Goal: Check status: Check status

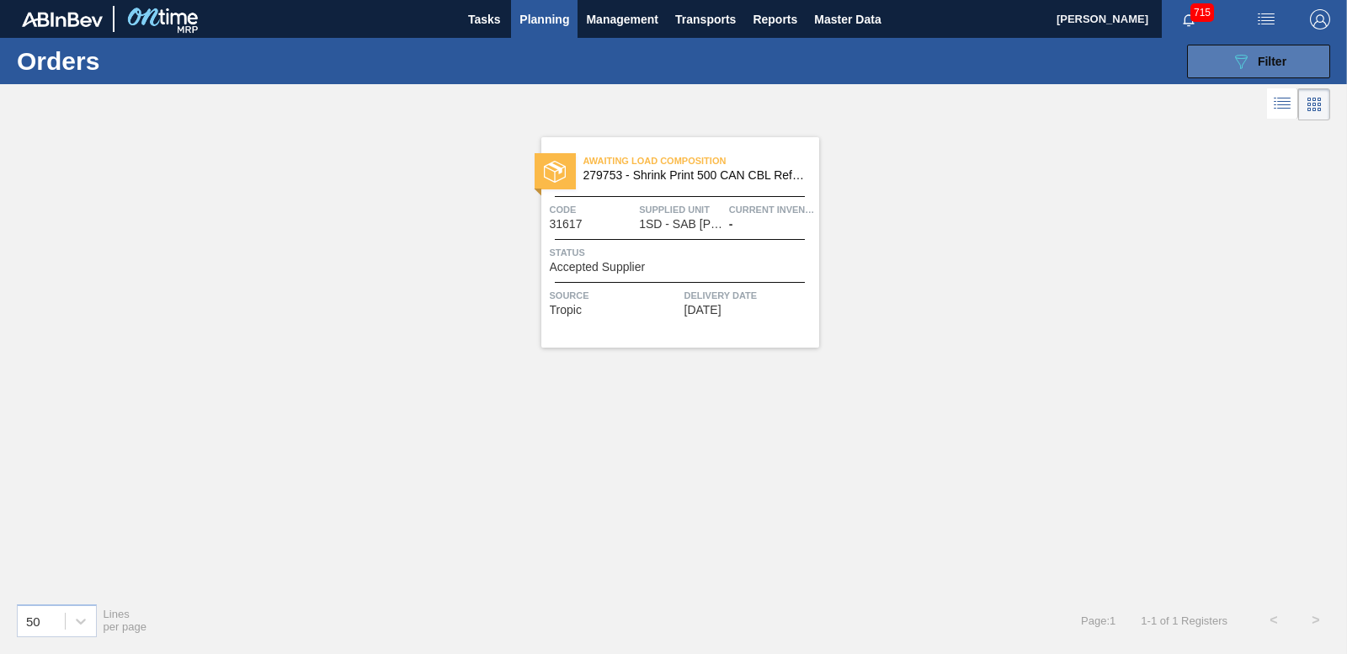
click at [1267, 65] on span "Filter" at bounding box center [1272, 61] width 29 height 13
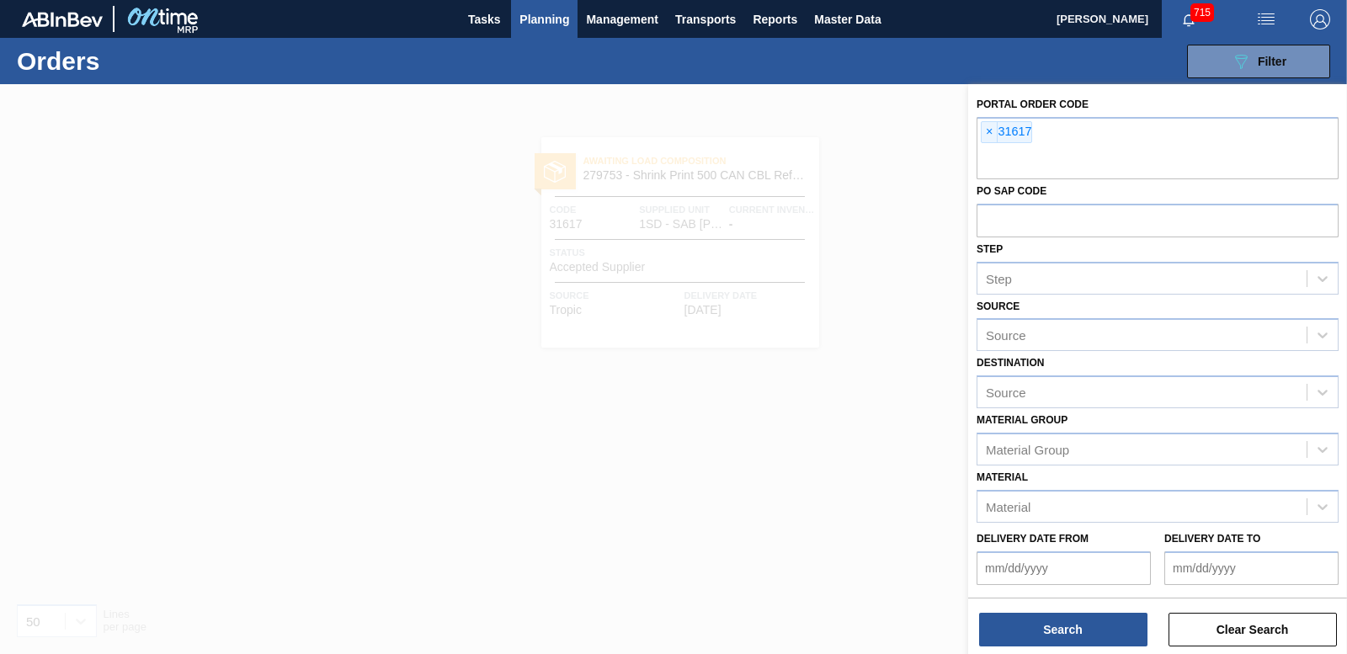
drag, startPoint x: 987, startPoint y: 134, endPoint x: 952, endPoint y: 131, distance: 35.5
click at [986, 133] on span "×" at bounding box center [990, 132] width 16 height 20
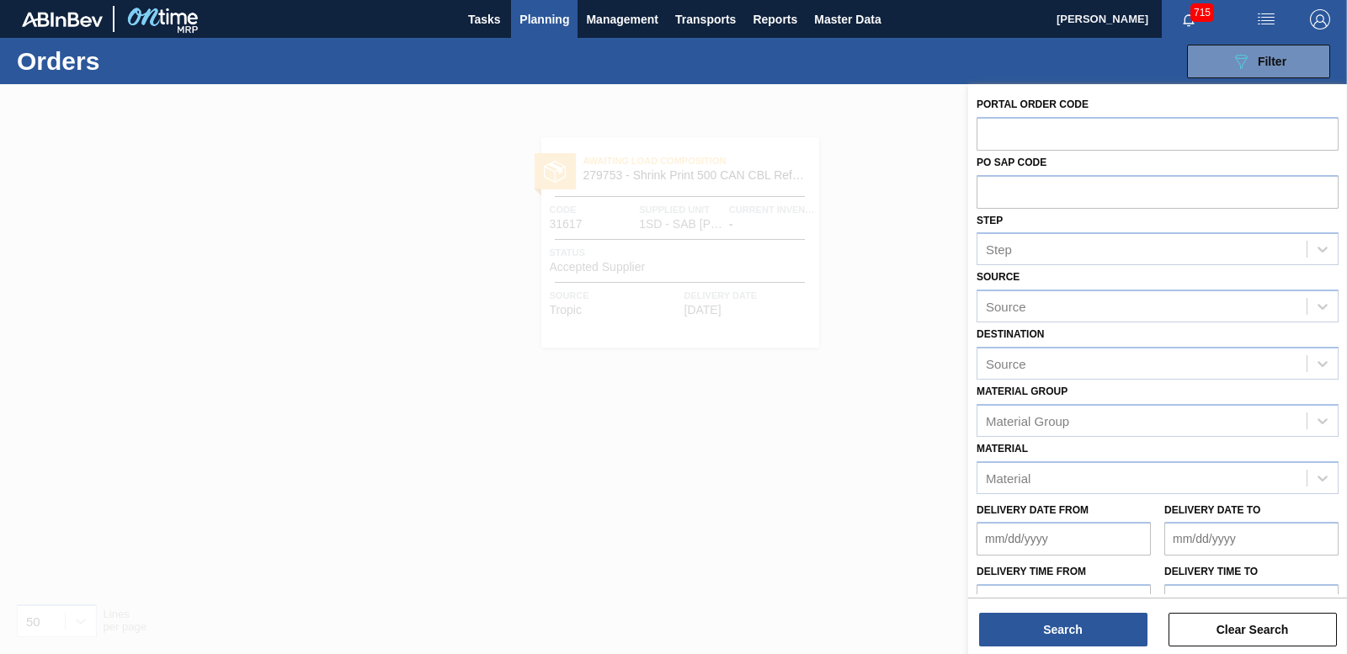
click at [530, 15] on span "Planning" at bounding box center [545, 19] width 50 height 20
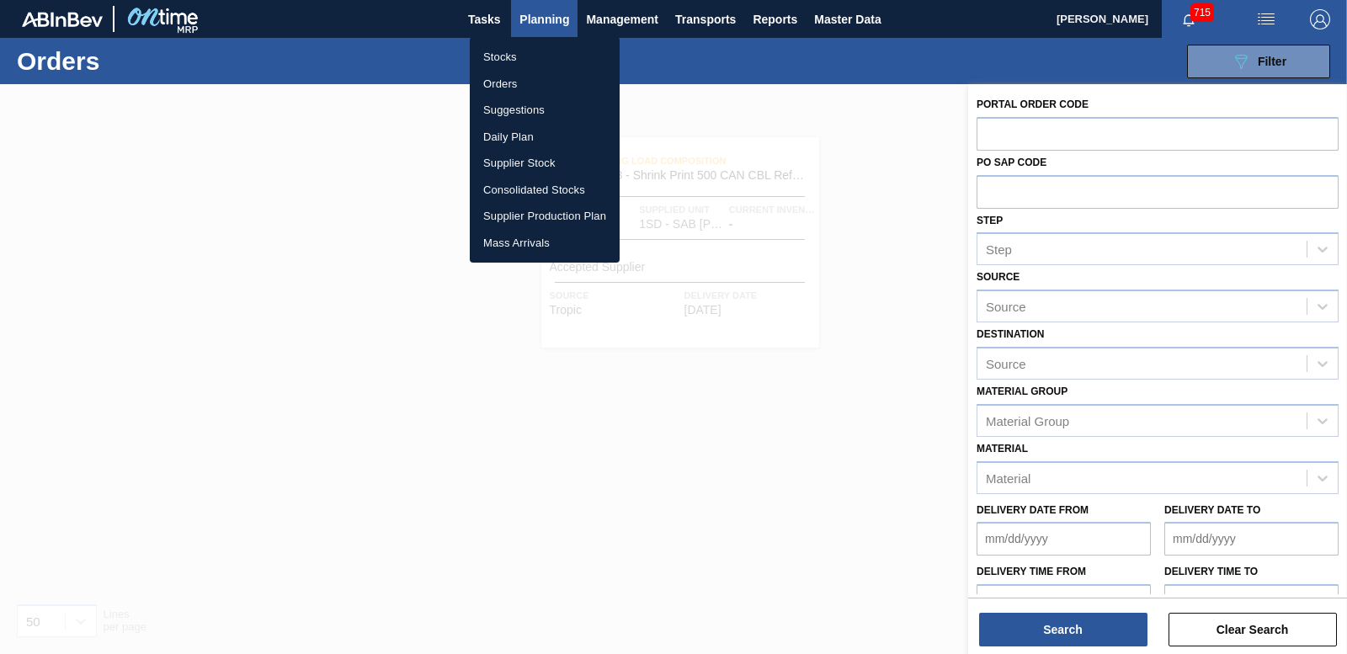
drag, startPoint x: 504, startPoint y: 52, endPoint x: 523, endPoint y: 57, distance: 20.0
click at [504, 52] on li "Stocks" at bounding box center [545, 57] width 150 height 27
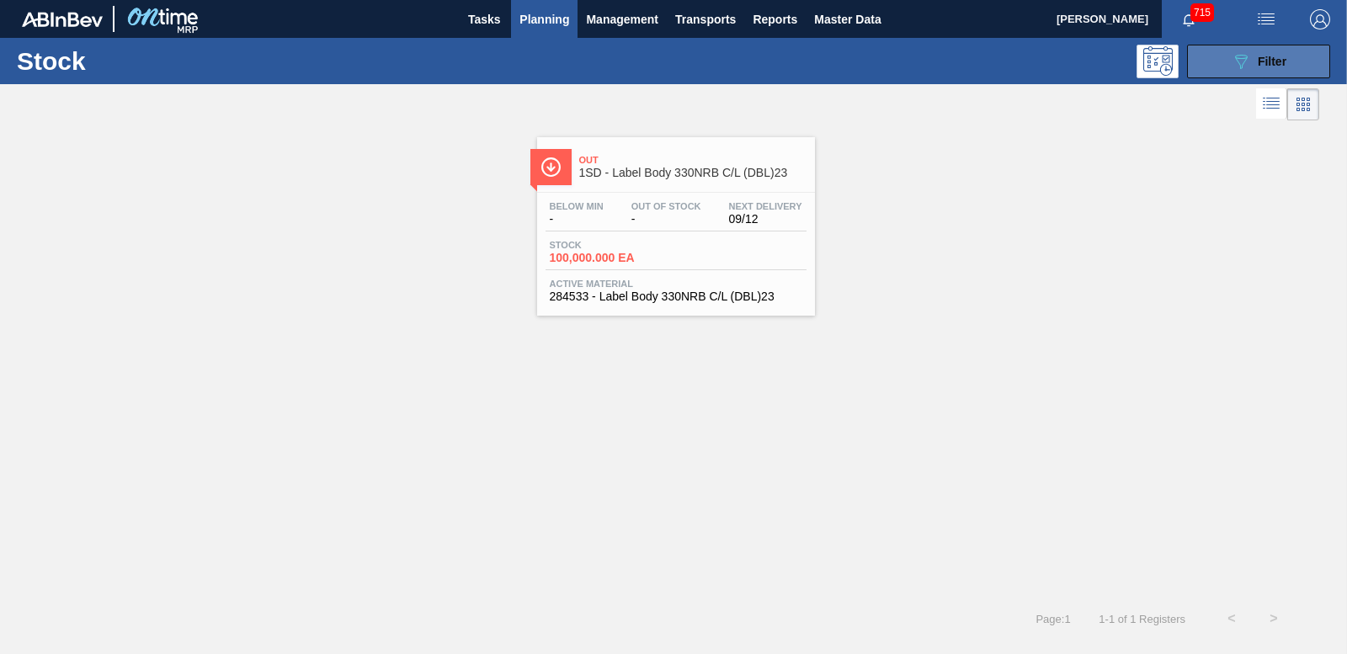
click at [1206, 59] on button "089F7B8B-B2A5-4AFE-B5C0-19BA573D28AC Filter" at bounding box center [1258, 62] width 143 height 34
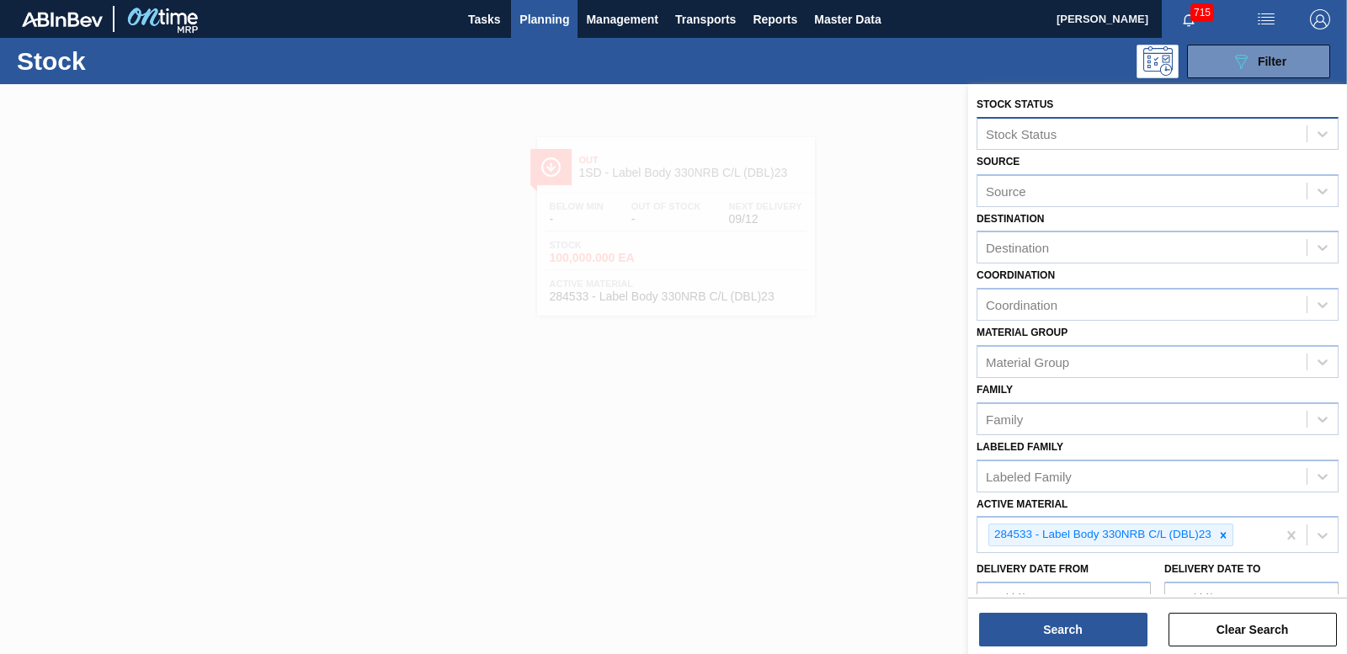
click at [1007, 140] on div "Stock Status" at bounding box center [1021, 133] width 71 height 14
drag, startPoint x: 1224, startPoint y: 540, endPoint x: 1226, endPoint y: 530, distance: 10.2
click at [1224, 539] on icon at bounding box center [1224, 536] width 12 height 12
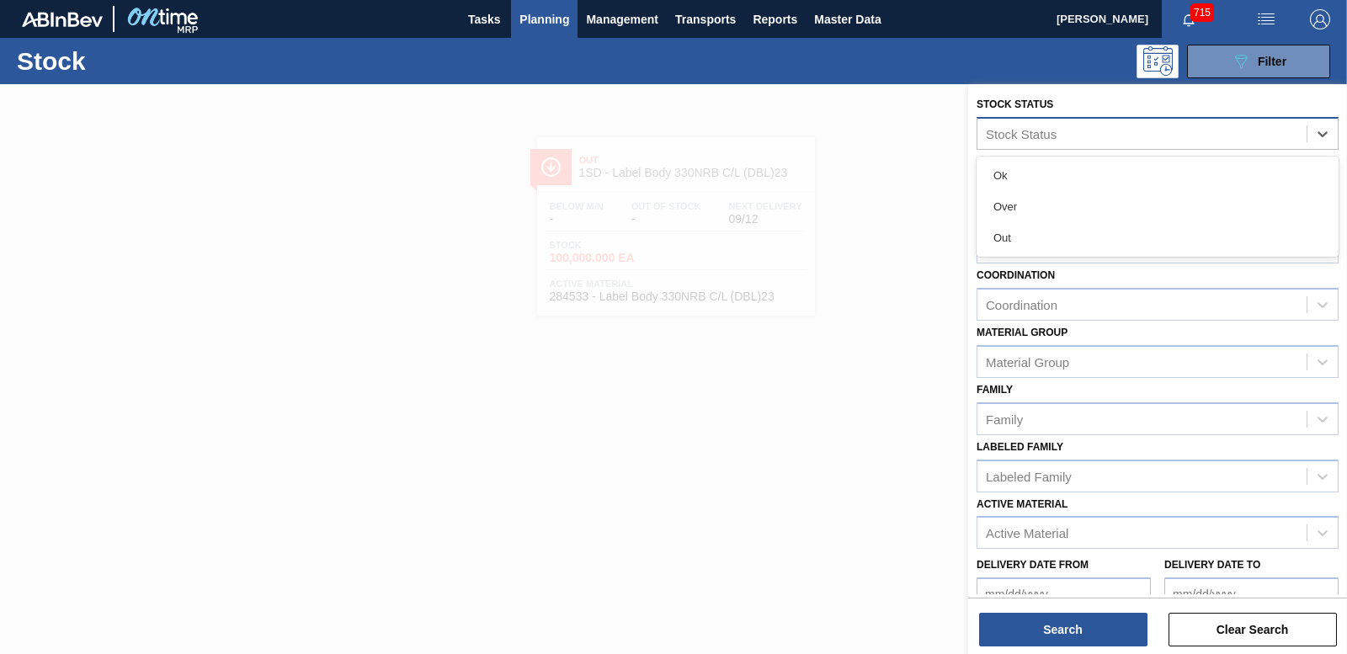
click at [1015, 131] on div "Stock Status" at bounding box center [1021, 133] width 71 height 14
type Status "285149"
drag, startPoint x: 1046, startPoint y: 131, endPoint x: 914, endPoint y: 116, distance: 132.2
click at [968, 116] on div "Stock Status Select is focused ,type to refine list, press Down to open the men…" at bounding box center [1157, 411] width 379 height 654
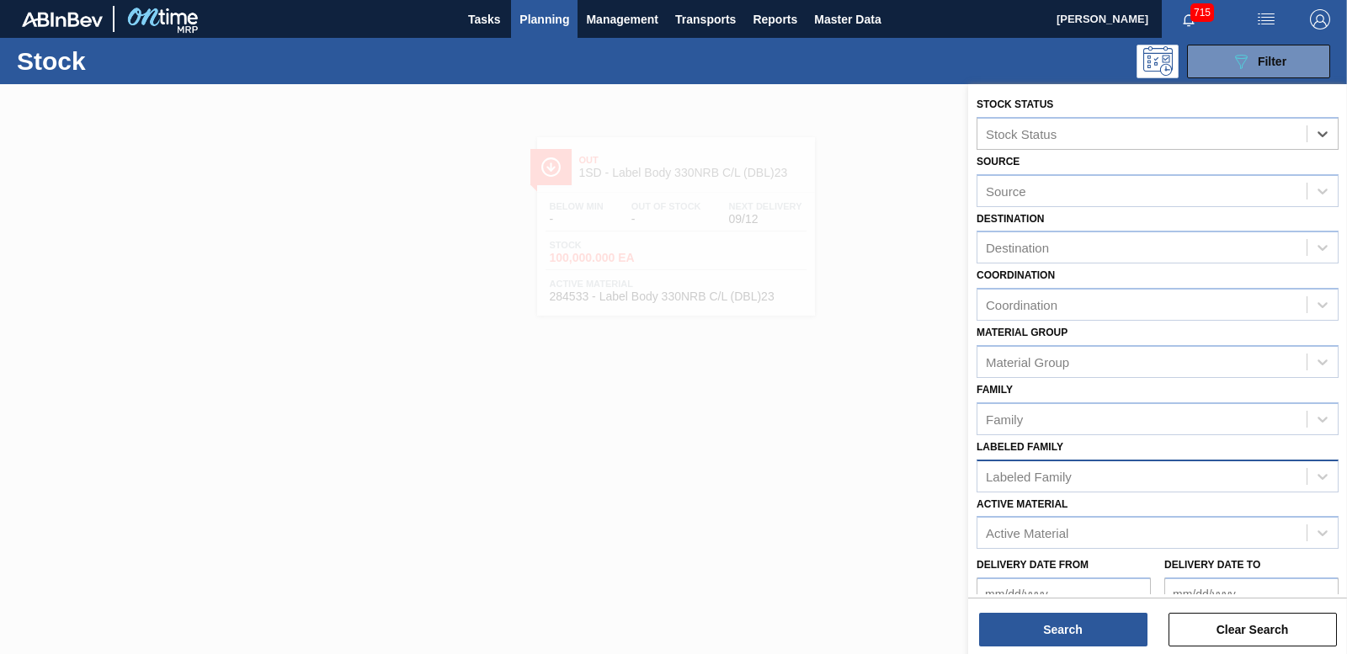
scroll to position [150, 0]
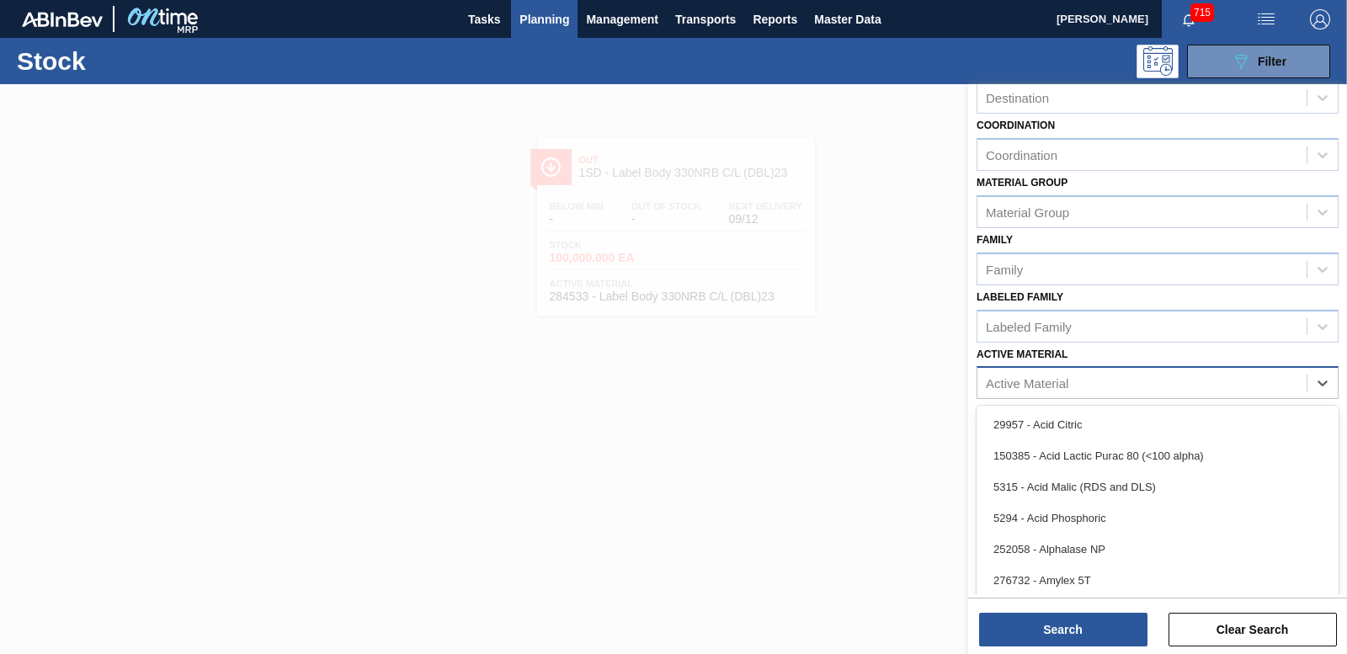
click at [1075, 385] on div "Active Material" at bounding box center [1142, 383] width 329 height 24
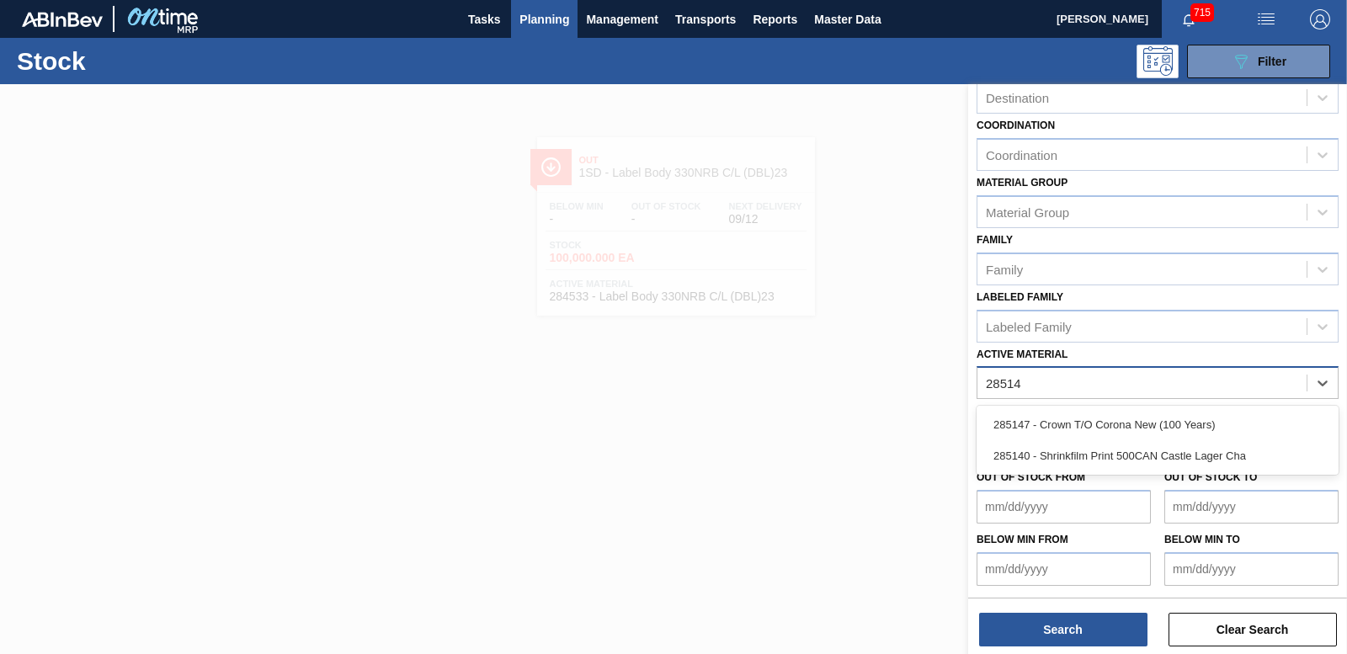
type Material "285149"
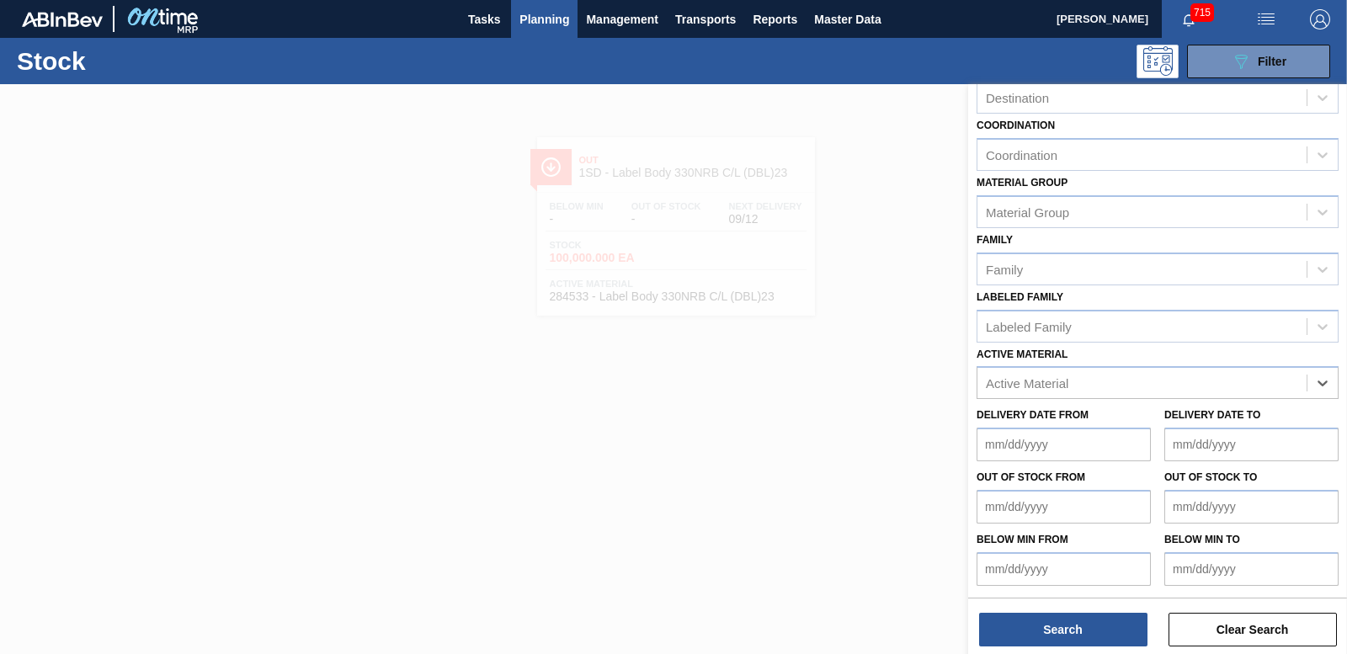
drag, startPoint x: 1065, startPoint y: 379, endPoint x: 857, endPoint y: 388, distance: 208.2
click at [968, 388] on div "Stock Status Stock Status Source Source Destination Destination Coordination Co…" at bounding box center [1157, 411] width 379 height 654
click at [552, 18] on span "Planning" at bounding box center [545, 19] width 50 height 20
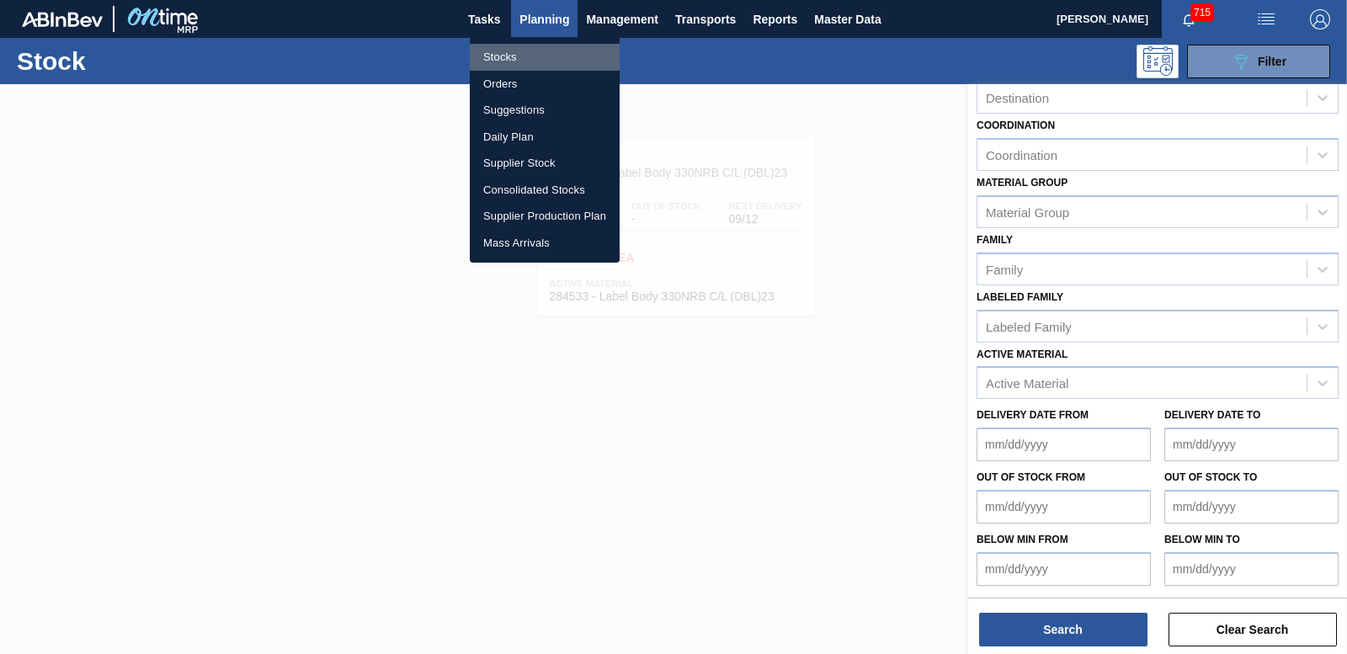
click at [507, 50] on li "Stocks" at bounding box center [545, 57] width 150 height 27
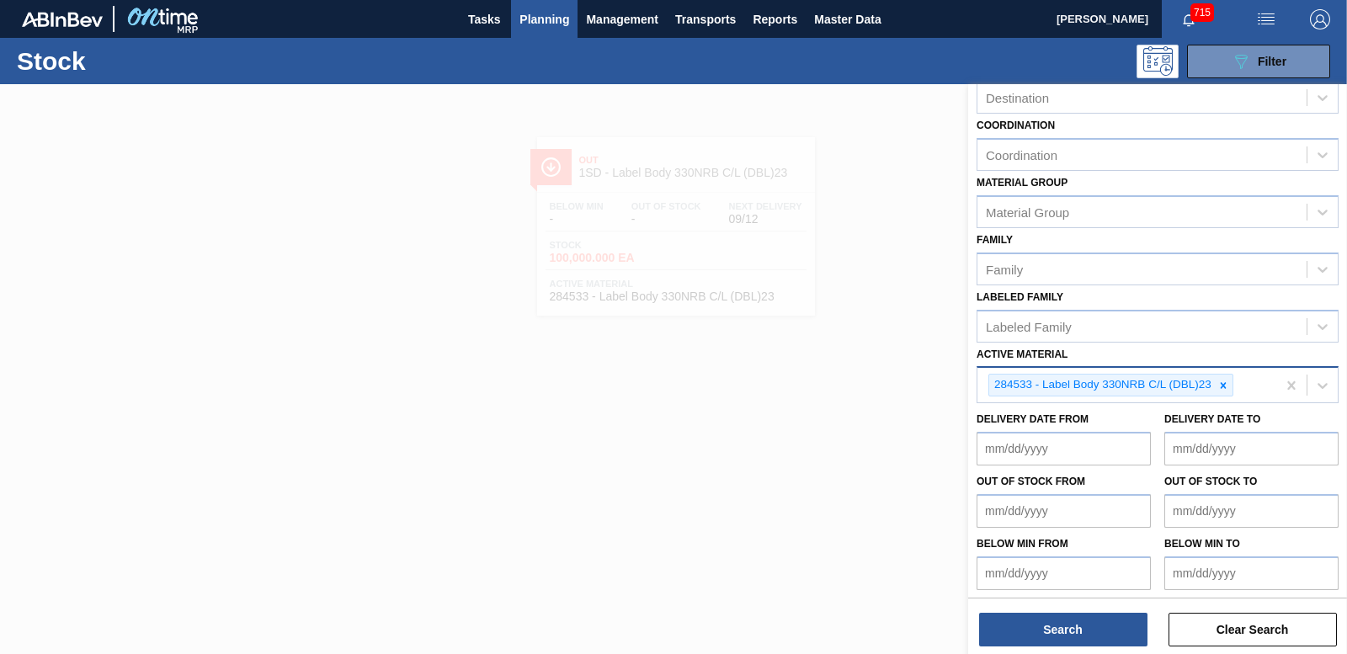
drag, startPoint x: 1227, startPoint y: 390, endPoint x: 1177, endPoint y: 386, distance: 49.9
click at [1226, 390] on icon at bounding box center [1224, 386] width 12 height 12
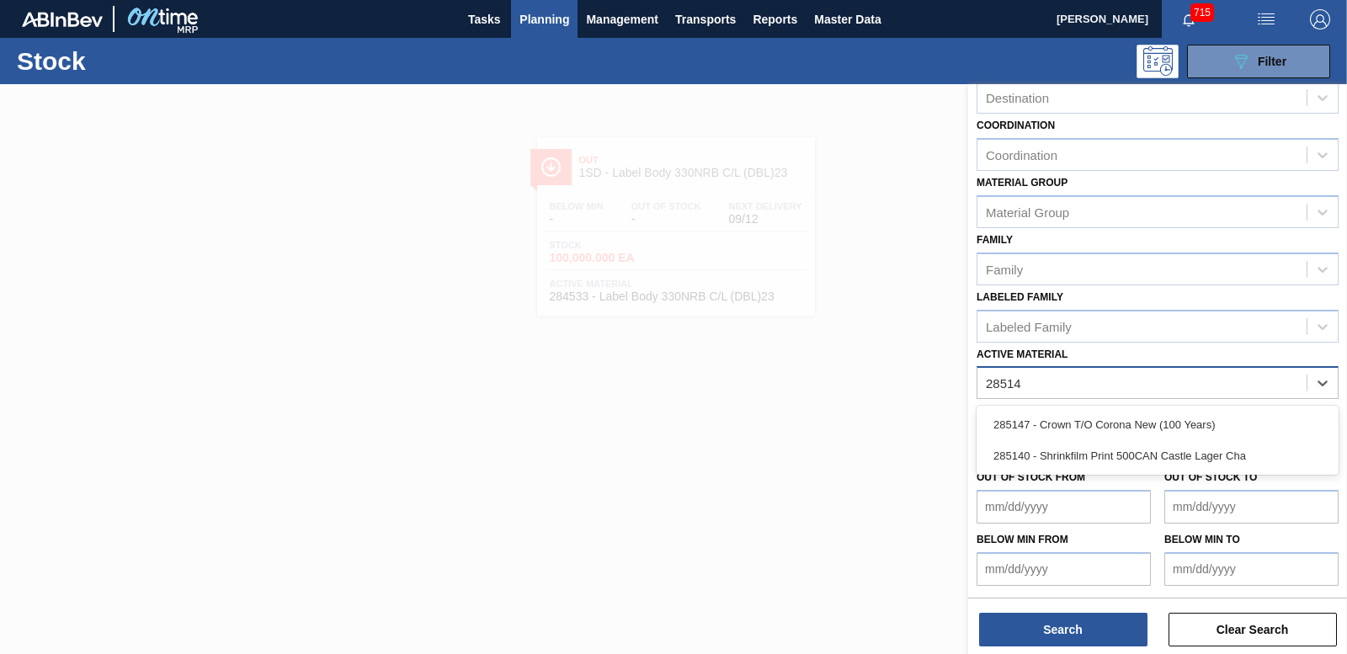
type Material "285149"
click at [1093, 387] on div "285149" at bounding box center [1142, 383] width 329 height 24
click at [1102, 386] on div "Active Material" at bounding box center [1142, 383] width 329 height 24
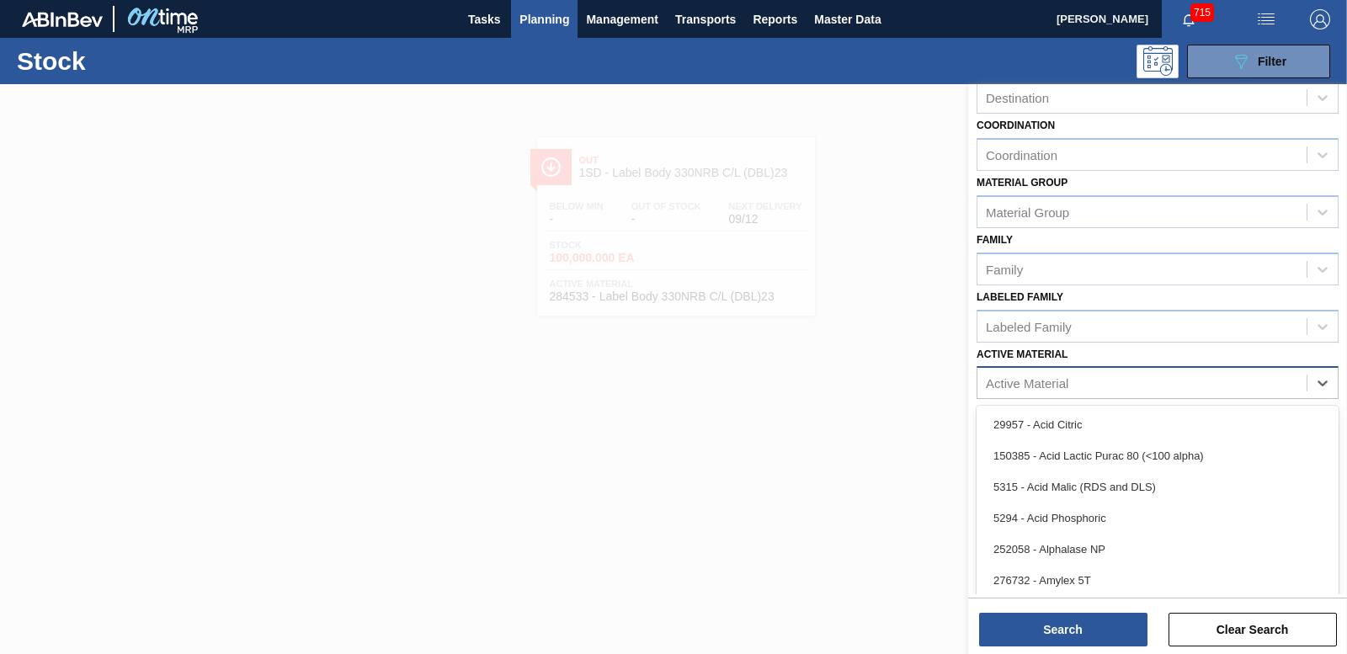
click at [1102, 386] on div "Active Material" at bounding box center [1142, 383] width 329 height 24
click at [1112, 384] on div "Active Material" at bounding box center [1142, 383] width 329 height 24
paste Material "285149"
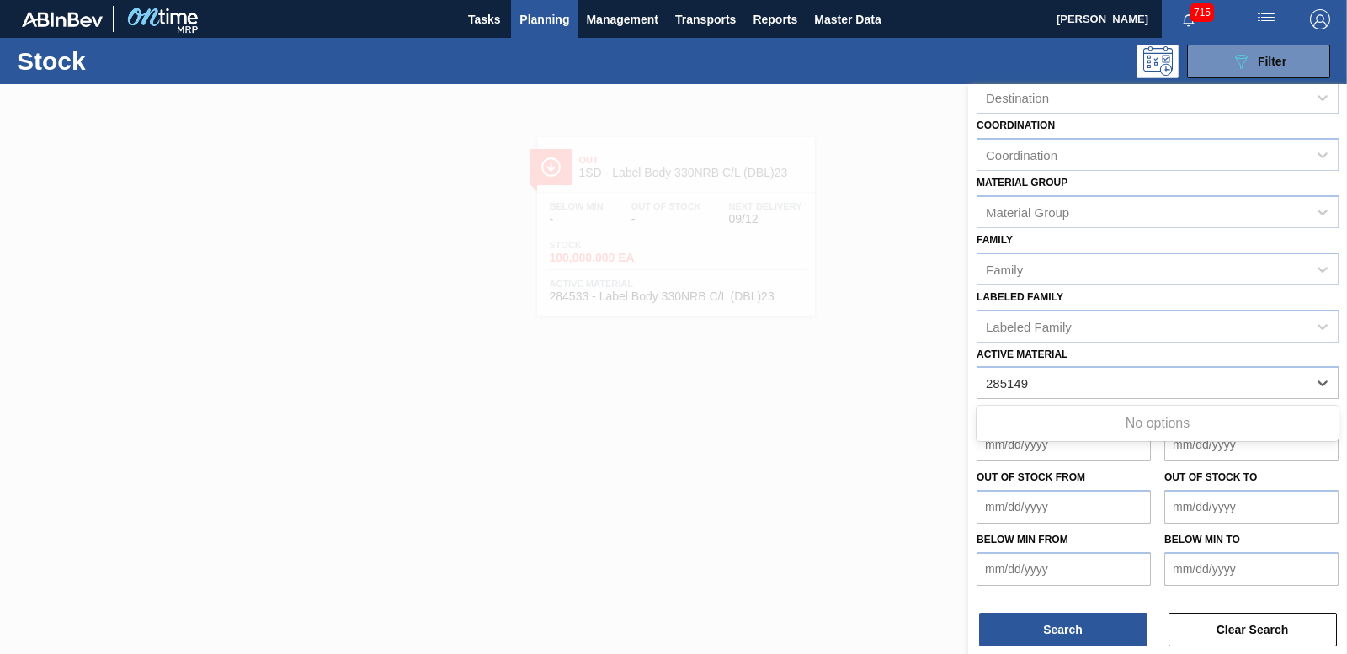
type Material "285149"
click at [923, 381] on div at bounding box center [673, 411] width 1347 height 654
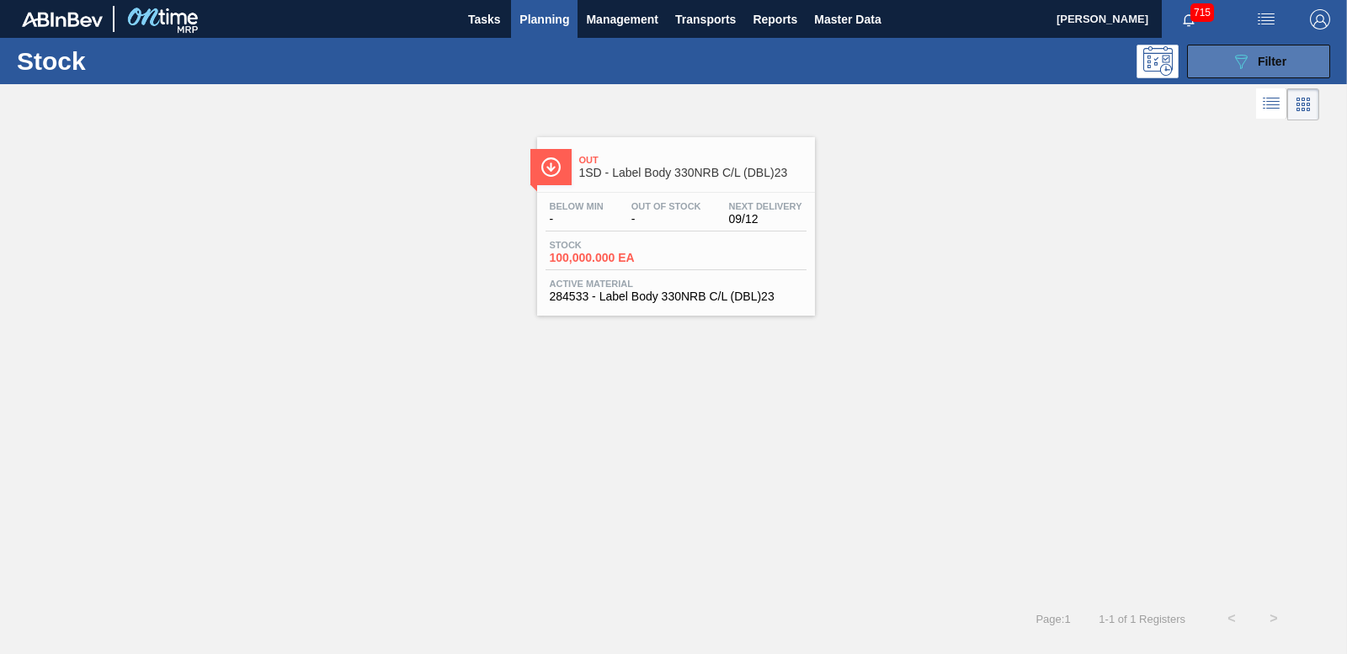
click at [1227, 66] on button "089F7B8B-B2A5-4AFE-B5C0-19BA573D28AC Filter" at bounding box center [1258, 62] width 143 height 34
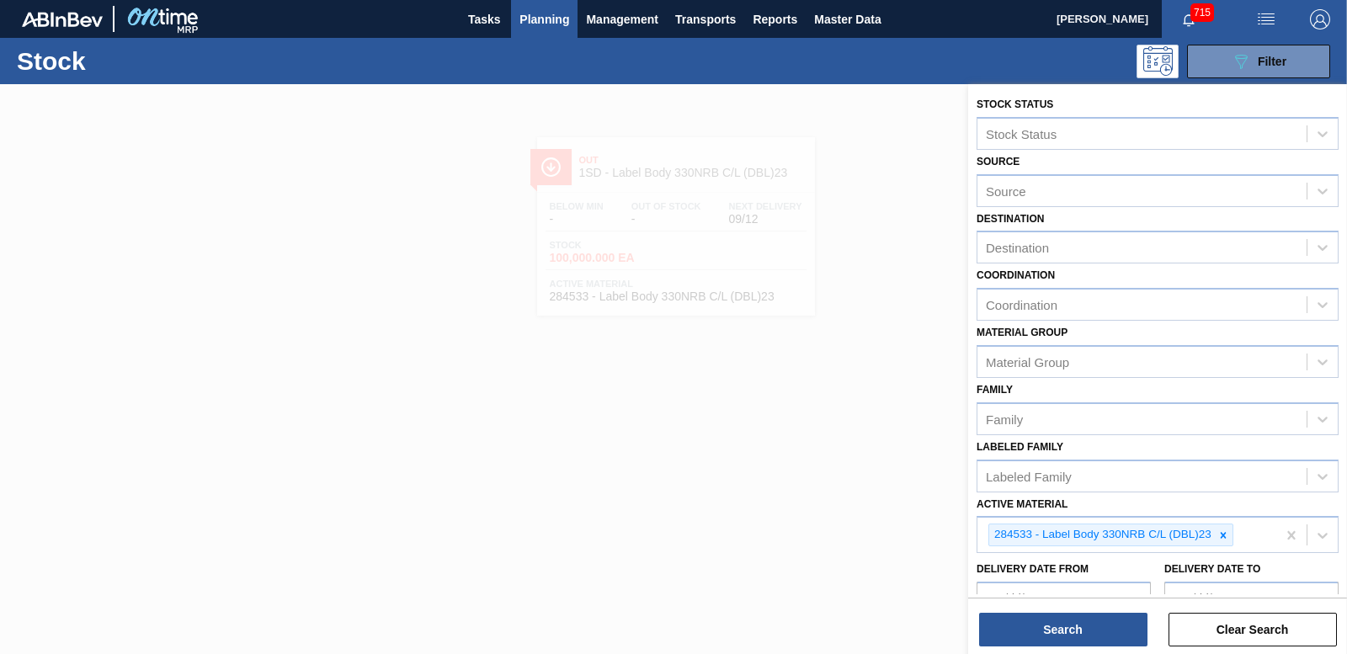
click at [532, 18] on span "Planning" at bounding box center [545, 19] width 50 height 20
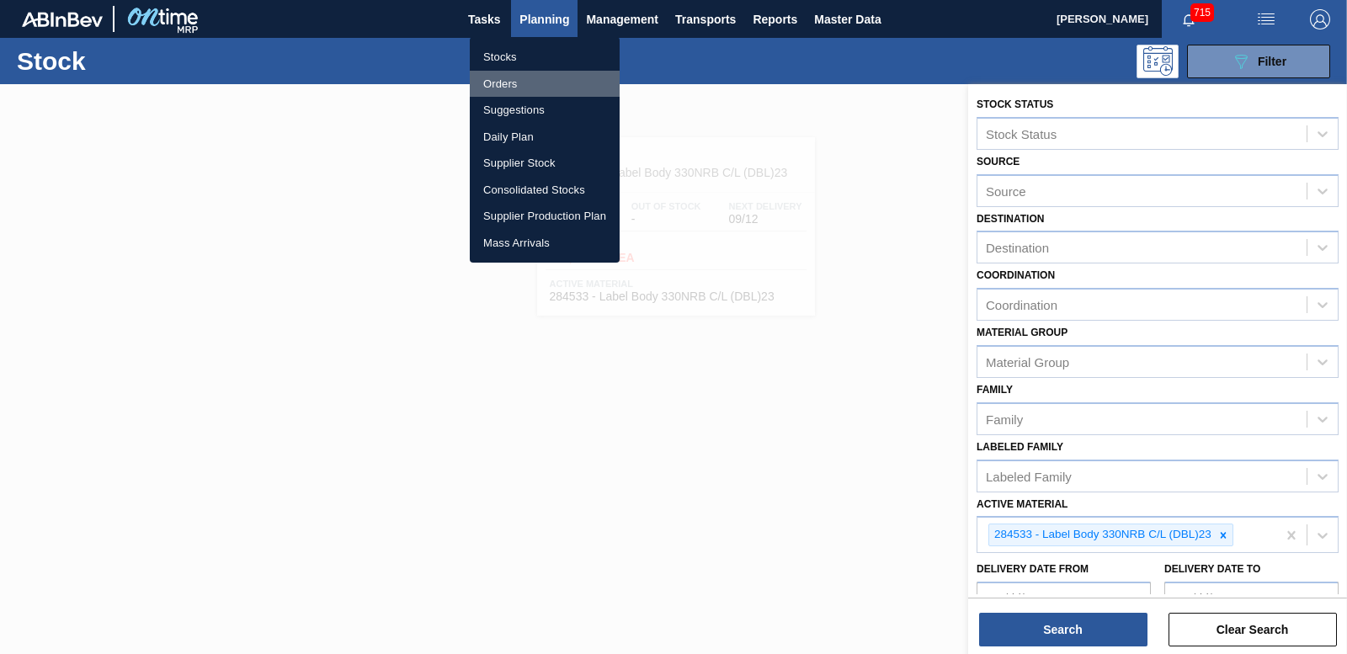
click at [504, 78] on li "Orders" at bounding box center [545, 84] width 150 height 27
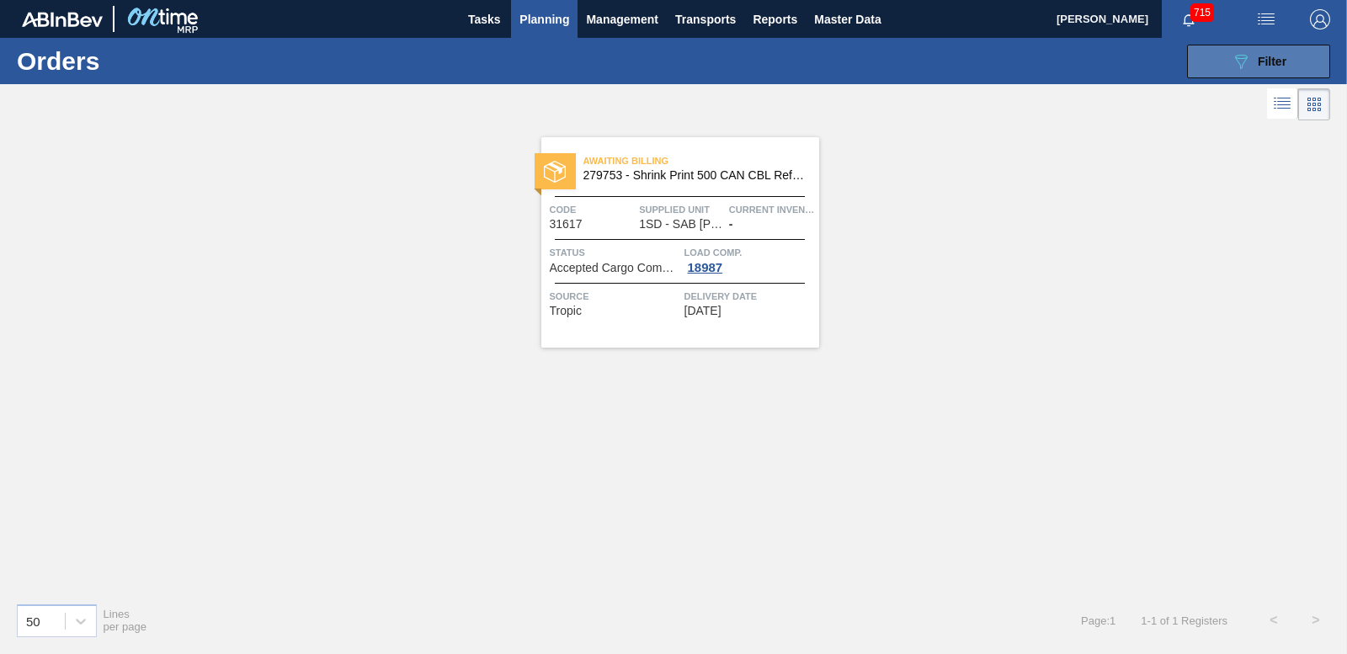
click at [1313, 61] on button "089F7B8B-B2A5-4AFE-B5C0-19BA573D28AC Filter" at bounding box center [1258, 62] width 143 height 34
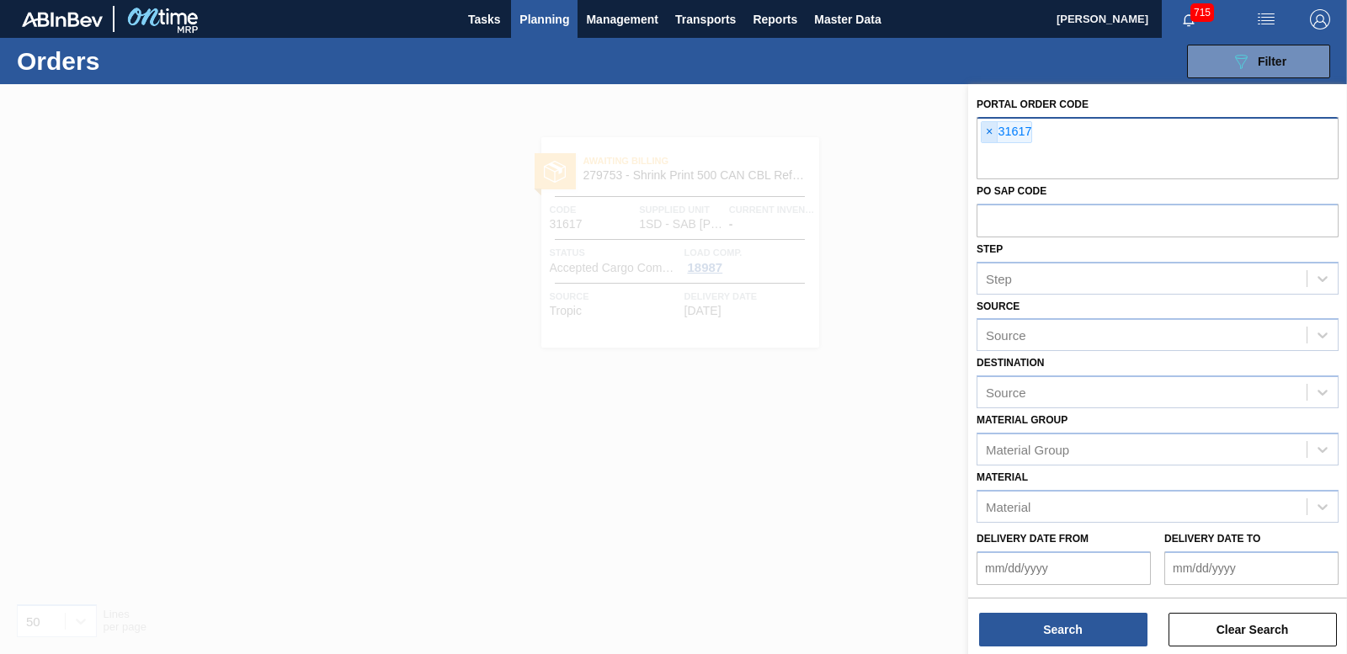
click at [986, 135] on span "×" at bounding box center [990, 132] width 16 height 20
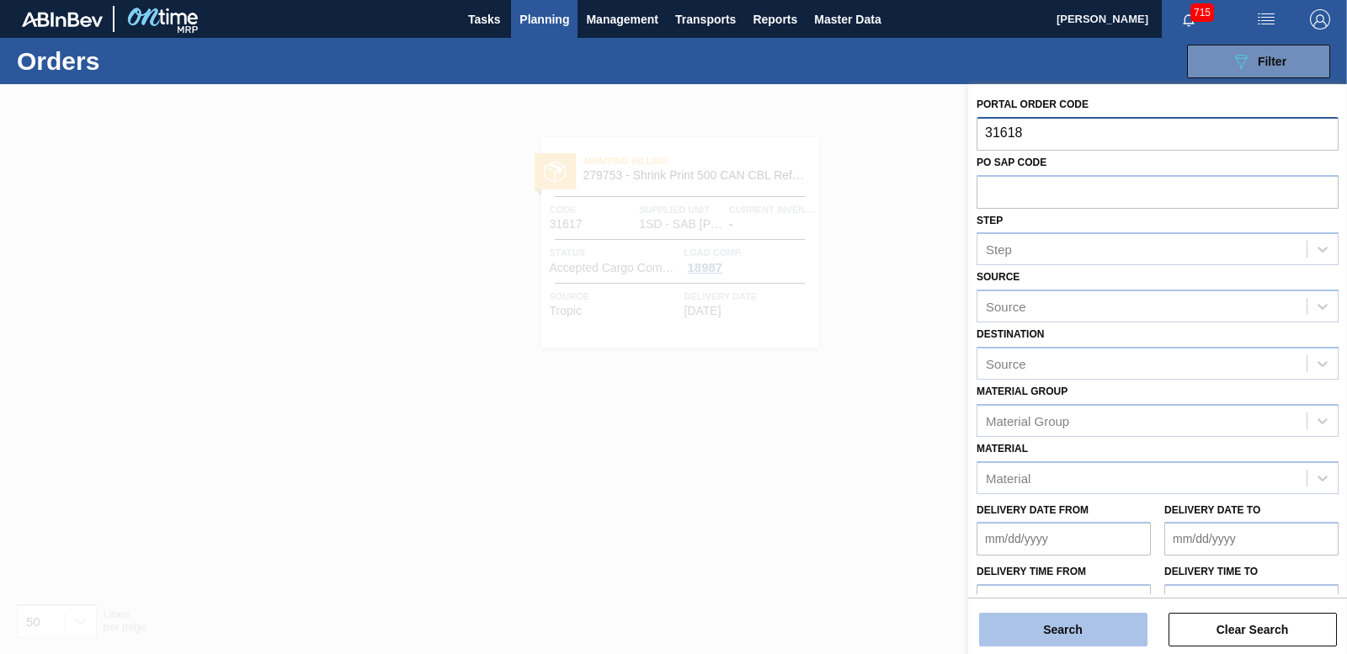
type input "31618"
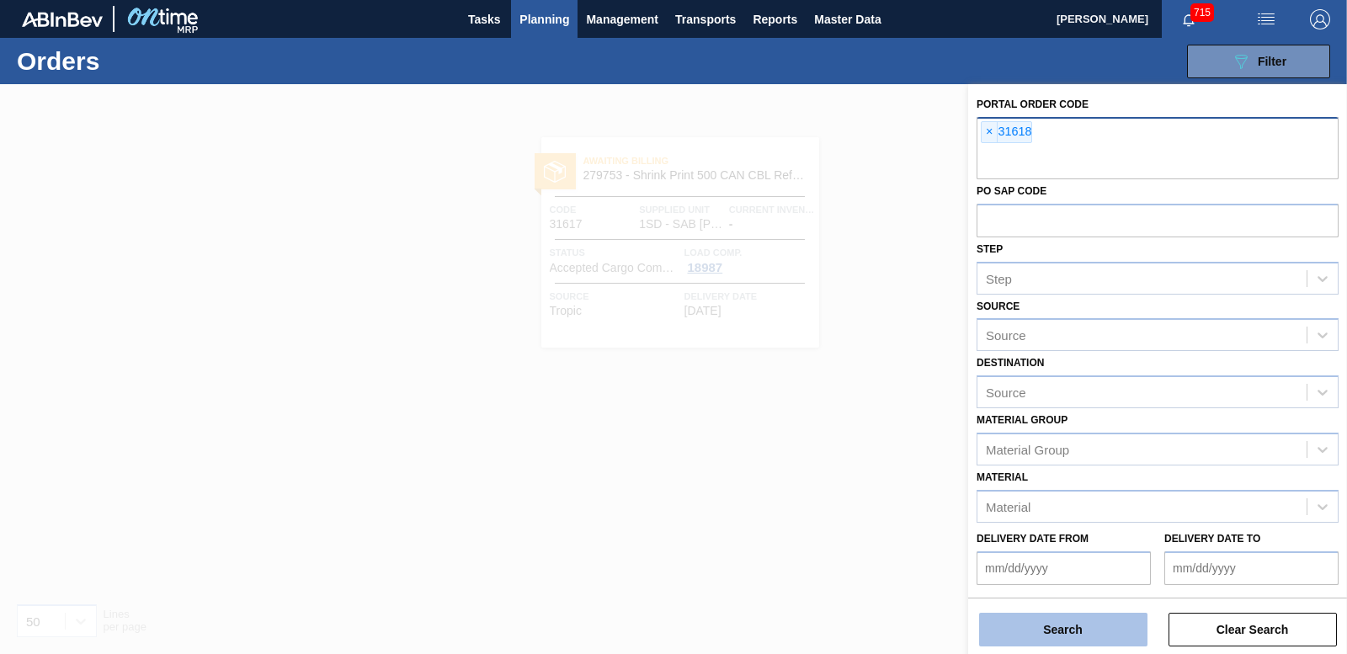
click at [1051, 630] on button "Search" at bounding box center [1063, 630] width 168 height 34
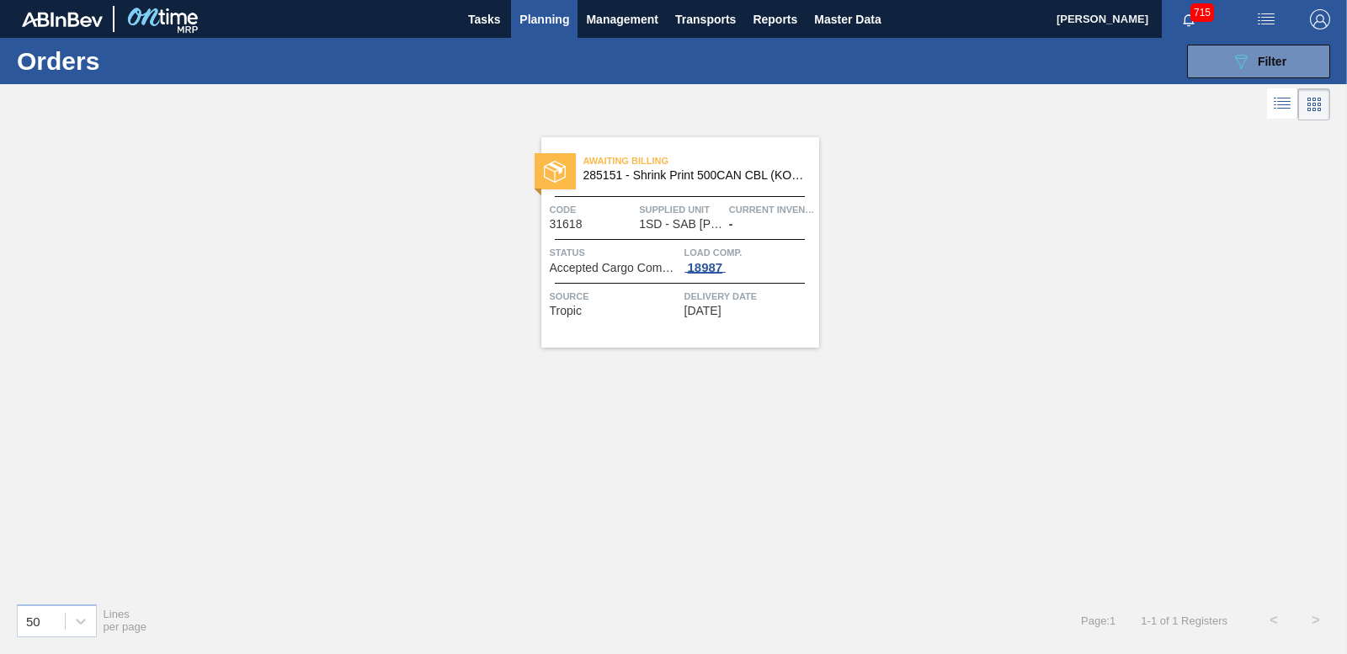
click at [694, 261] on div "18987" at bounding box center [706, 267] width 42 height 13
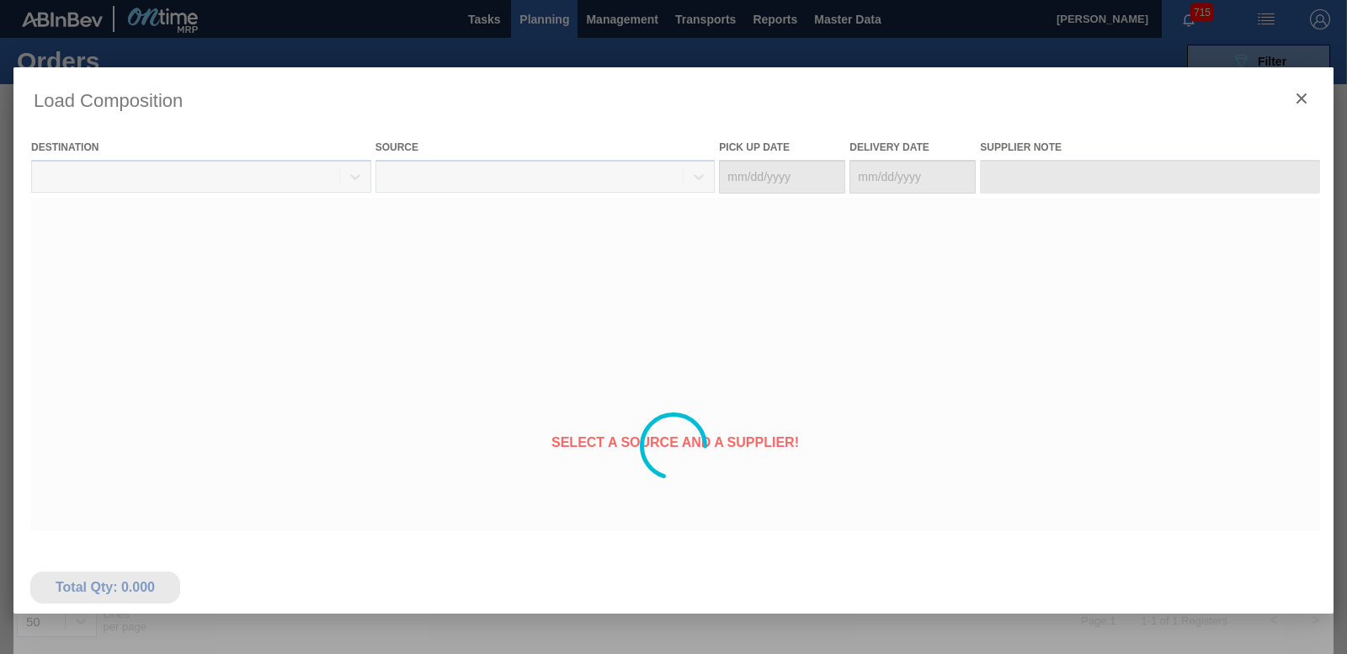
type Date "[DATE]"
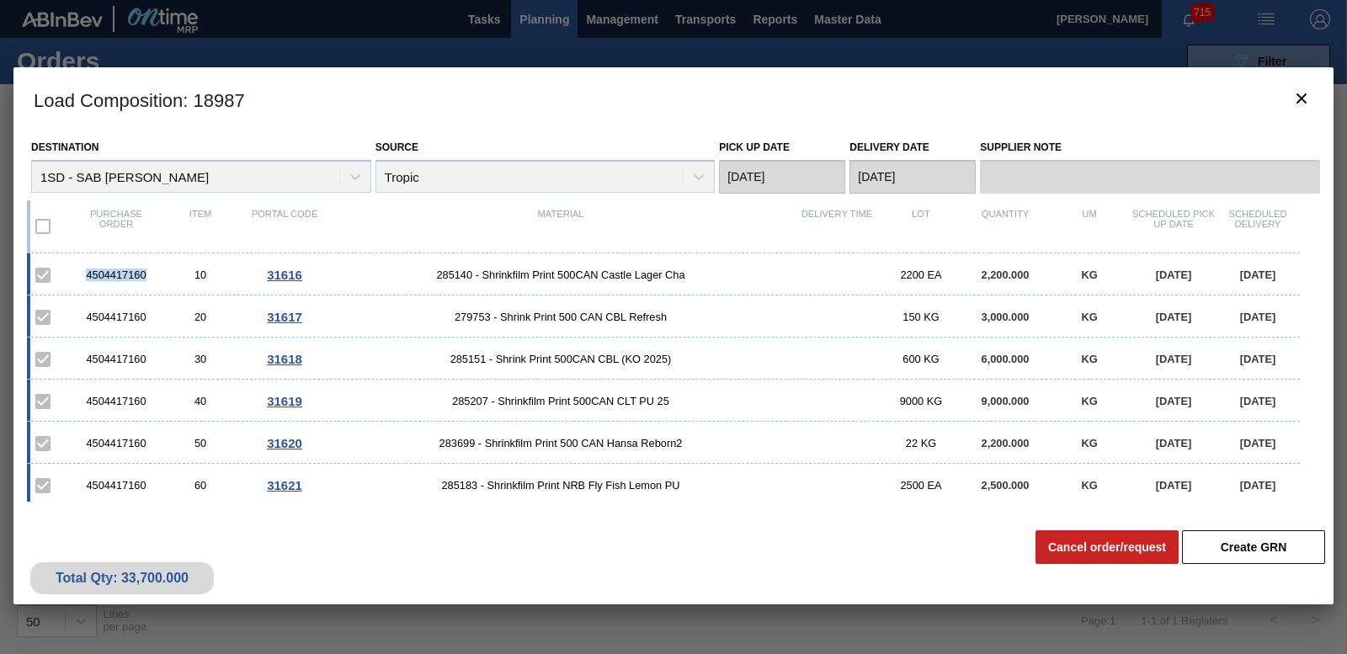
drag, startPoint x: 84, startPoint y: 271, endPoint x: 153, endPoint y: 275, distance: 69.1
click at [153, 275] on div "4504417160" at bounding box center [116, 275] width 84 height 13
copy div "4504417160"
click at [1296, 97] on icon "botão de ícone" at bounding box center [1302, 98] width 20 height 20
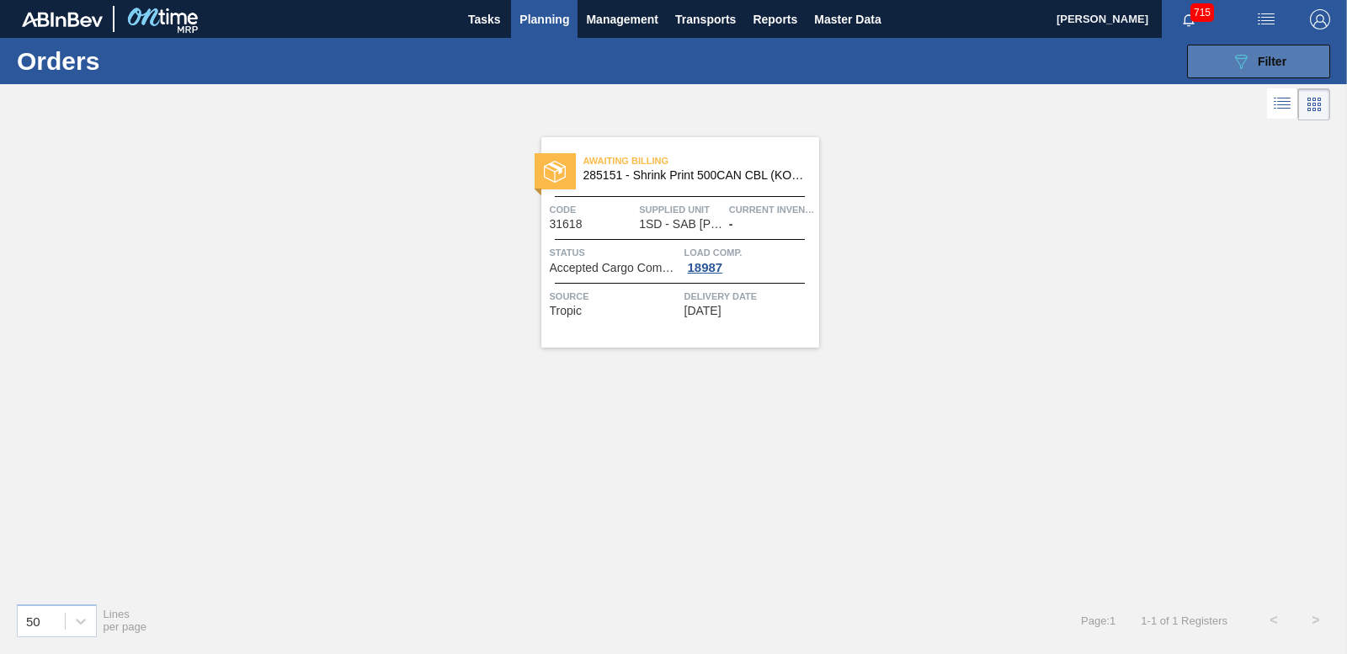
click at [1280, 61] on span "Filter" at bounding box center [1272, 61] width 29 height 13
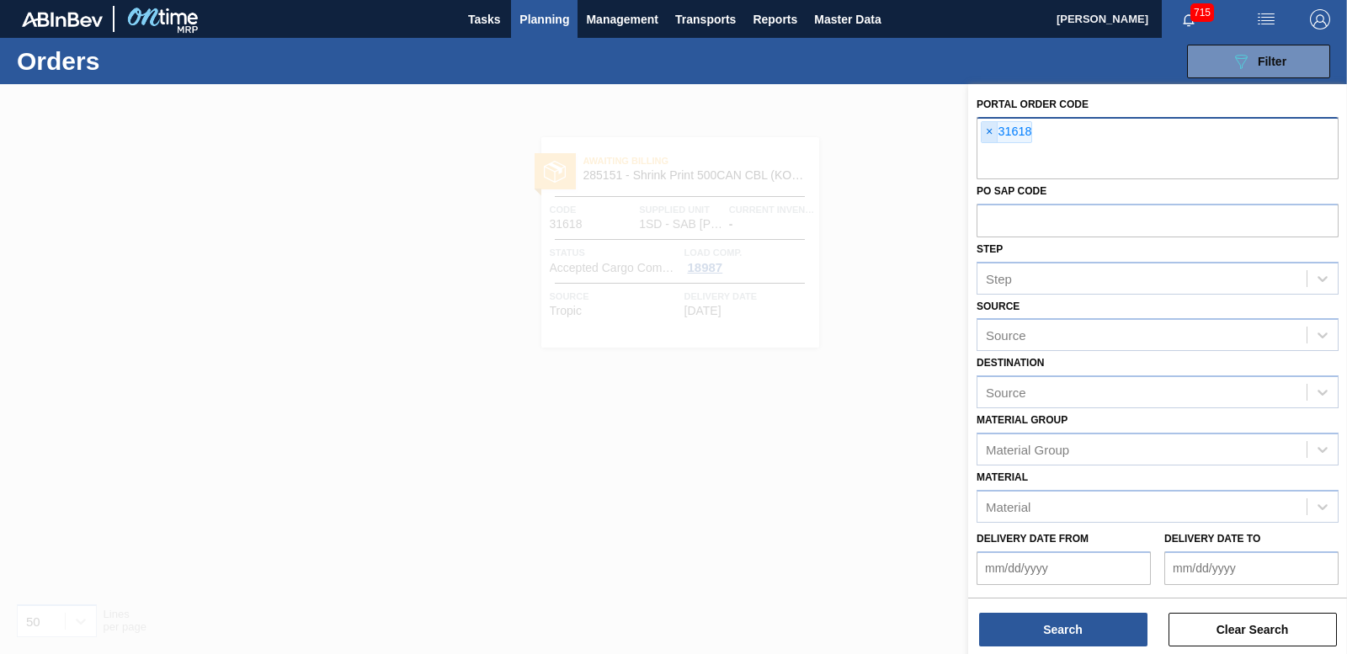
click at [989, 139] on span "×" at bounding box center [990, 132] width 16 height 20
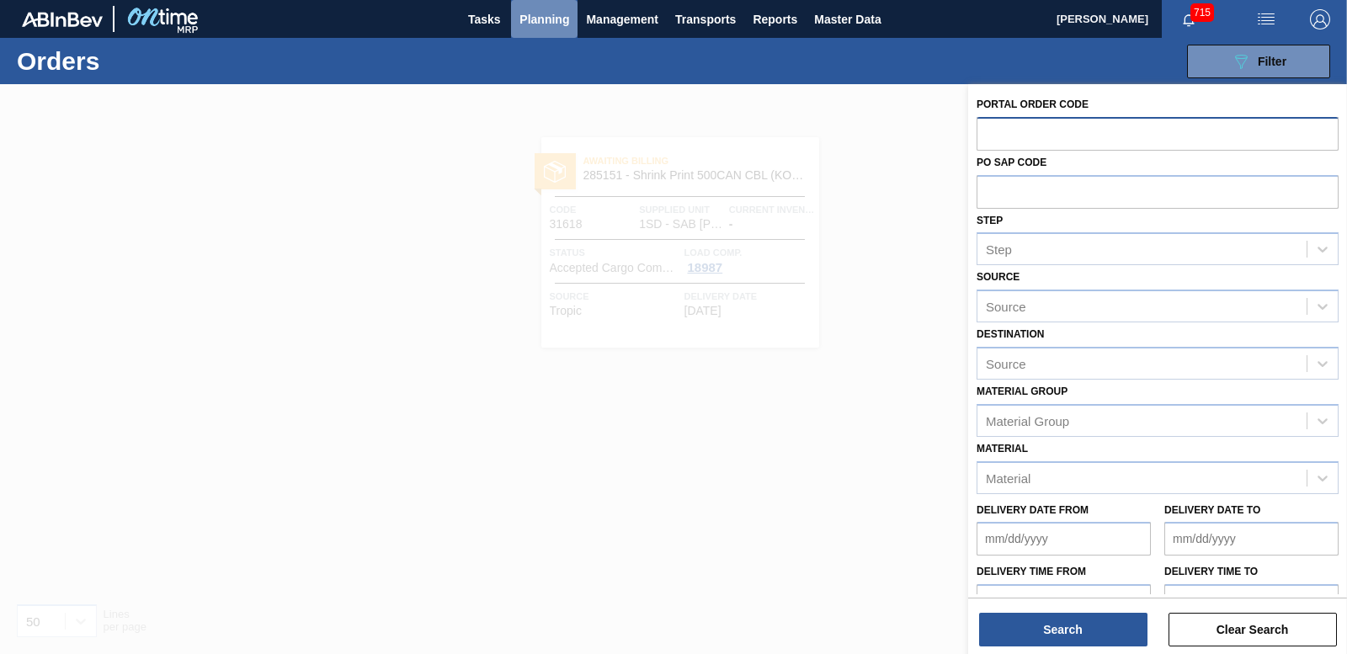
click at [543, 29] on button "Planning" at bounding box center [544, 19] width 67 height 38
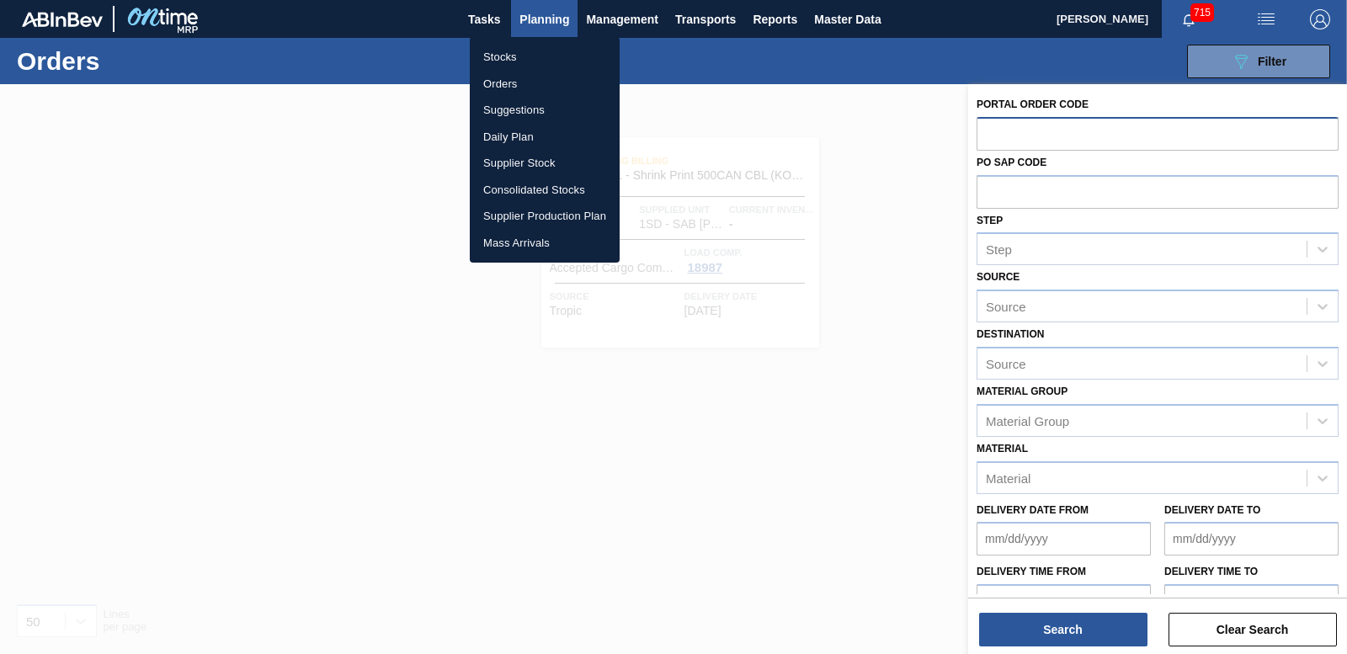
click at [505, 56] on li "Stocks" at bounding box center [545, 57] width 150 height 27
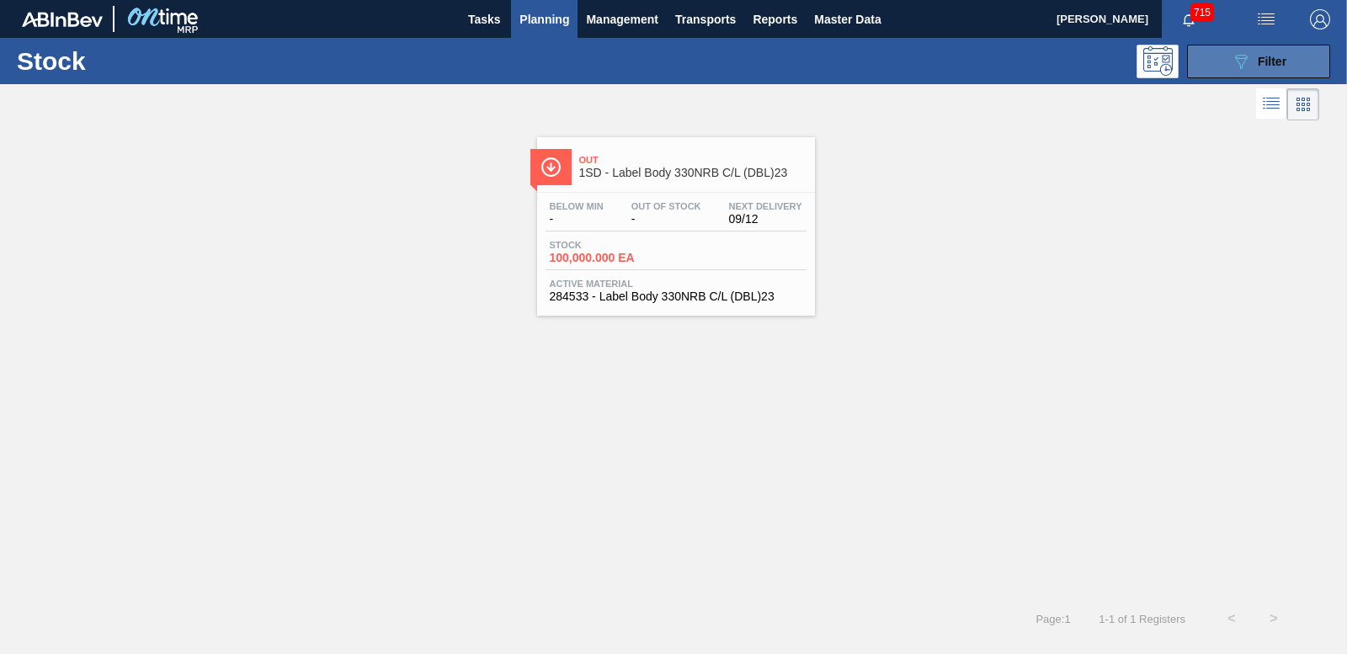
click at [1212, 77] on button "089F7B8B-B2A5-4AFE-B5C0-19BA573D28AC Filter" at bounding box center [1258, 62] width 143 height 34
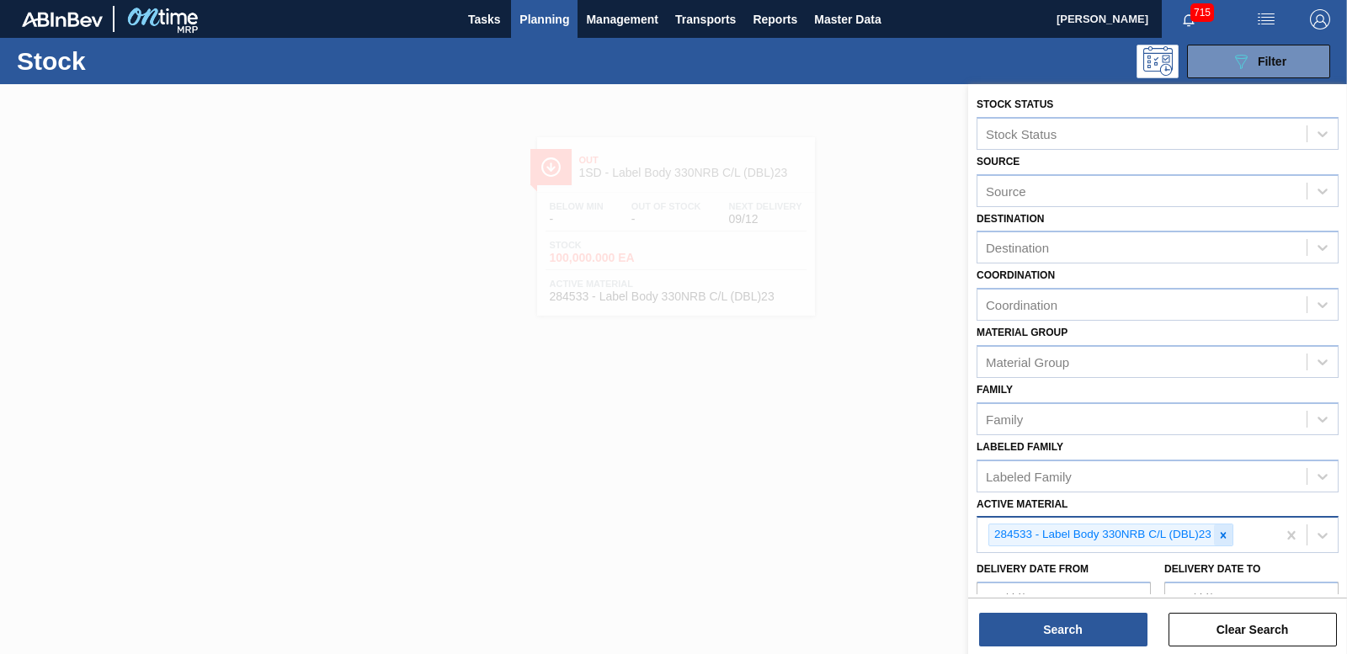
click at [1220, 534] on icon at bounding box center [1224, 536] width 12 height 12
type Material "2"
